Goal: Task Accomplishment & Management: Use online tool/utility

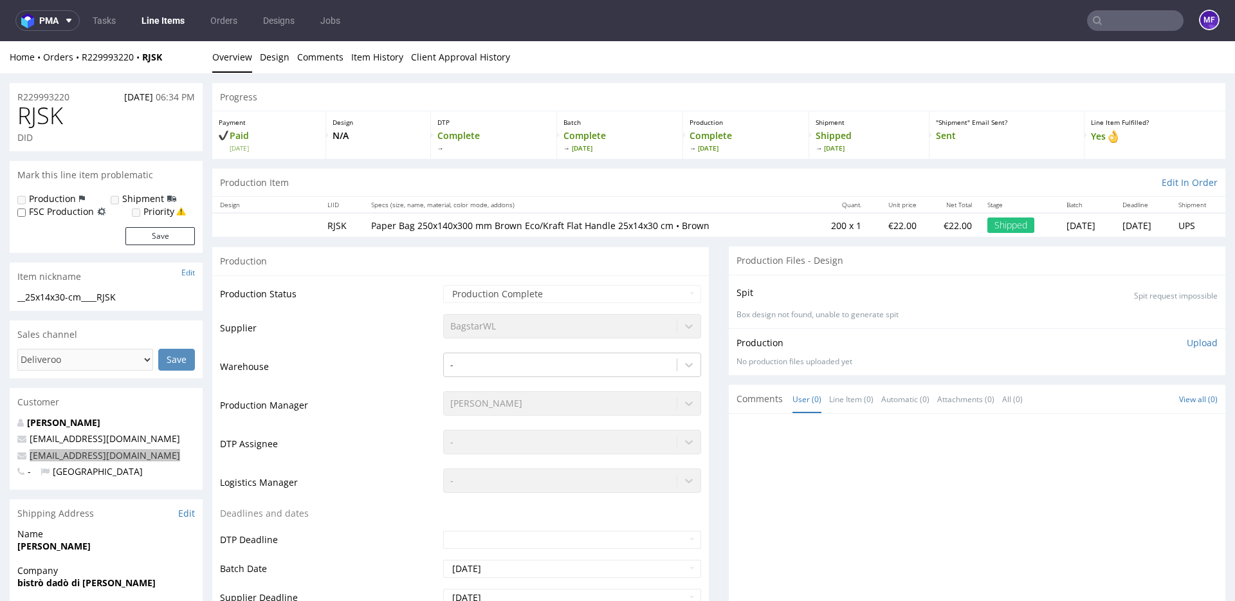
scroll to position [43, 0]
click at [168, 25] on link "Line Items" at bounding box center [163, 20] width 59 height 21
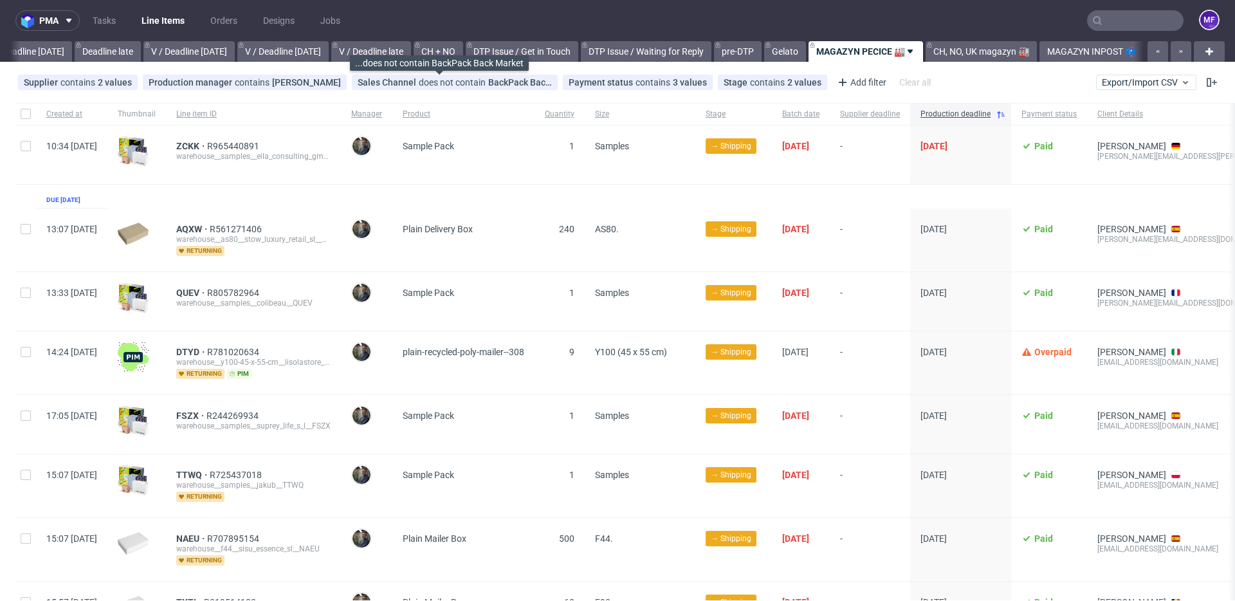
scroll to position [0, 1491]
click at [476, 81] on div "Sales Channel does not contain BackPack Back Market" at bounding box center [455, 82] width 194 height 10
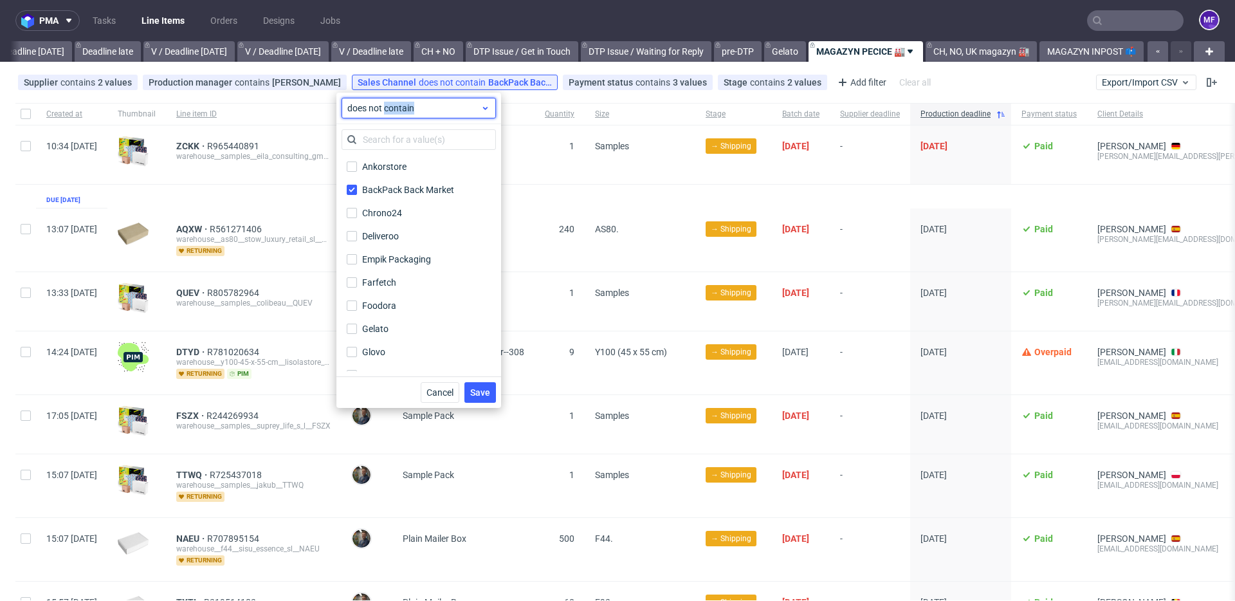
click at [387, 114] on div "does not contain" at bounding box center [418, 108] width 154 height 21
click at [388, 146] on label "contains" at bounding box center [419, 137] width 144 height 23
click at [479, 392] on span "Save" at bounding box center [480, 392] width 20 height 9
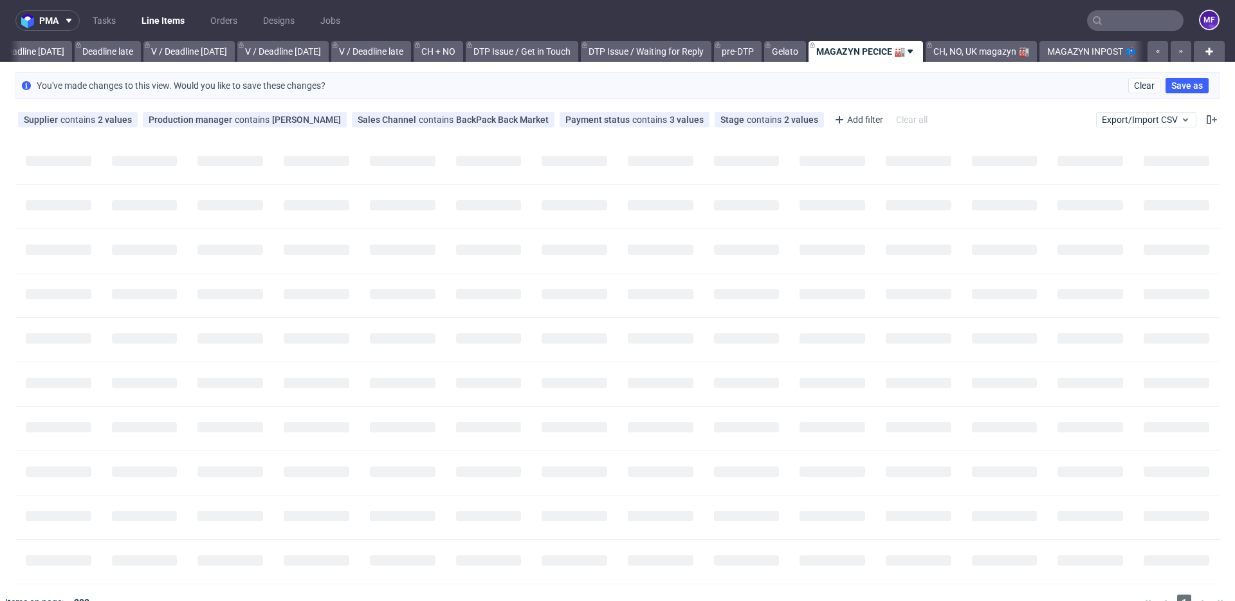
scroll to position [0, 1480]
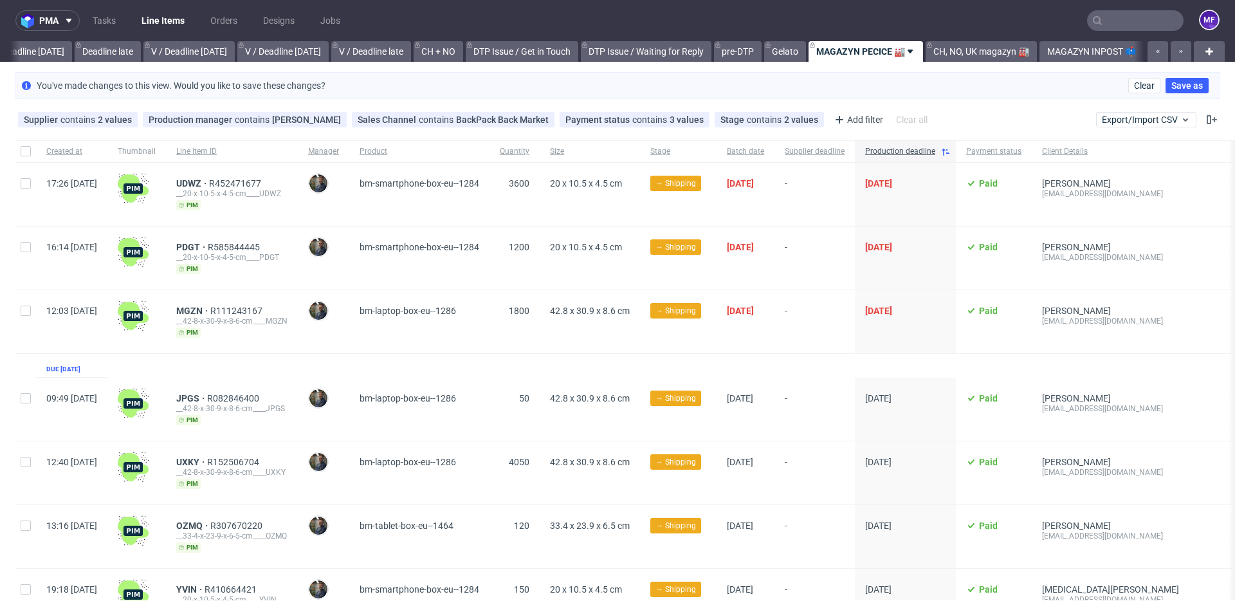
click at [405, 219] on div "bm-smartphone-box-eu--1284" at bounding box center [419, 194] width 140 height 63
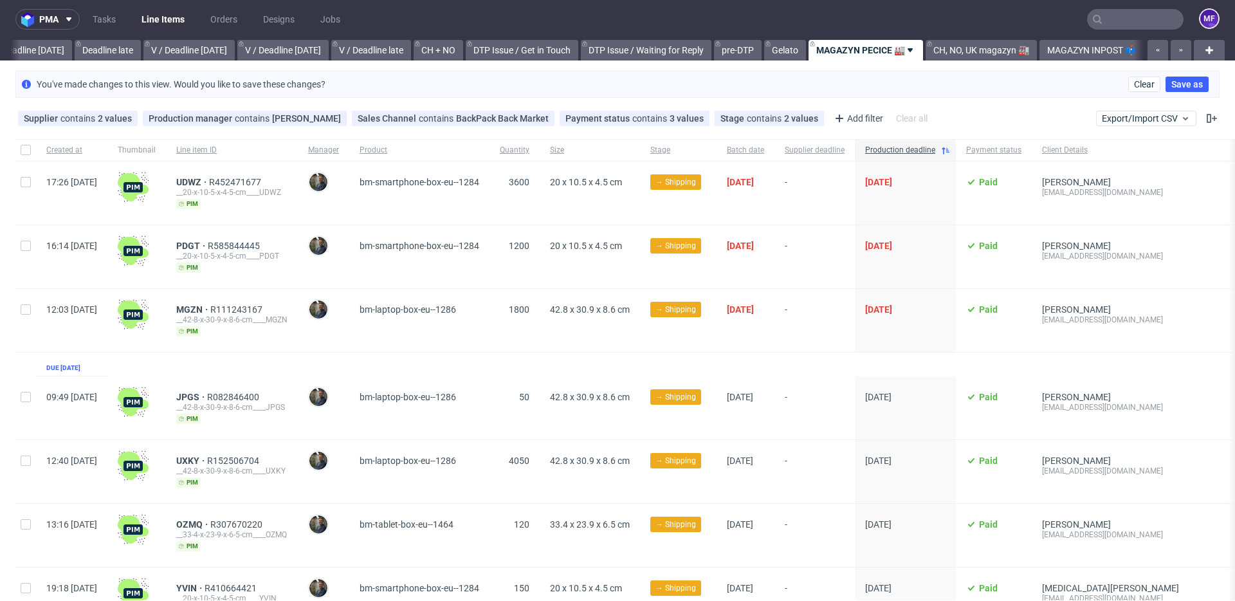
click at [540, 223] on div "3600" at bounding box center [514, 192] width 50 height 63
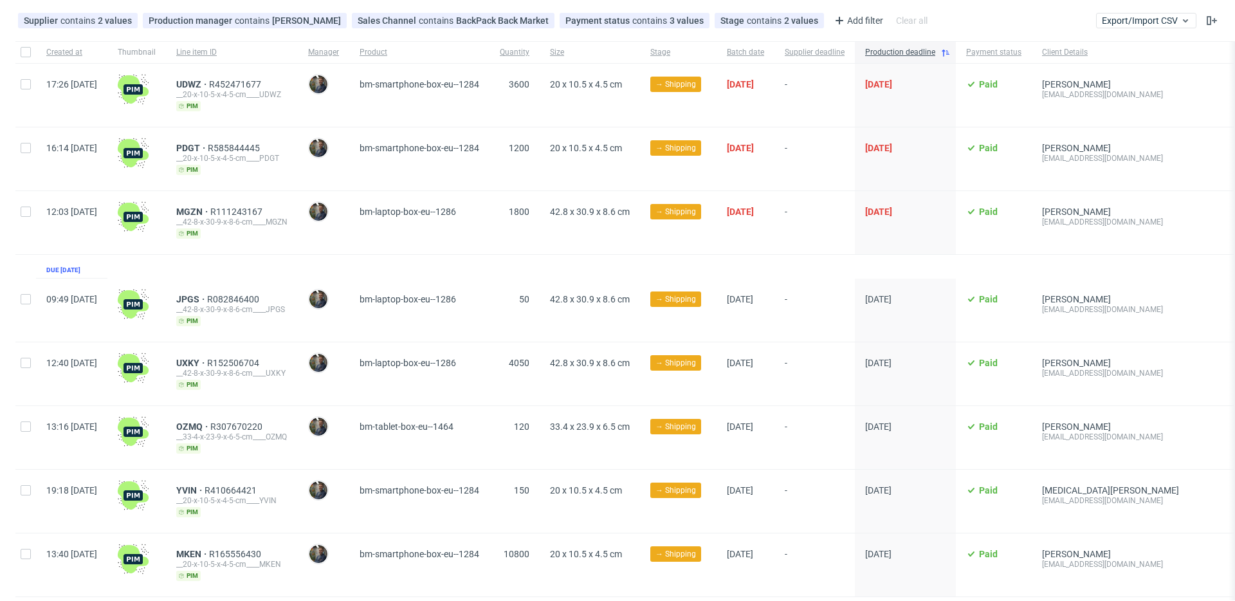
scroll to position [112, 0]
